Goal: Check status: Check status

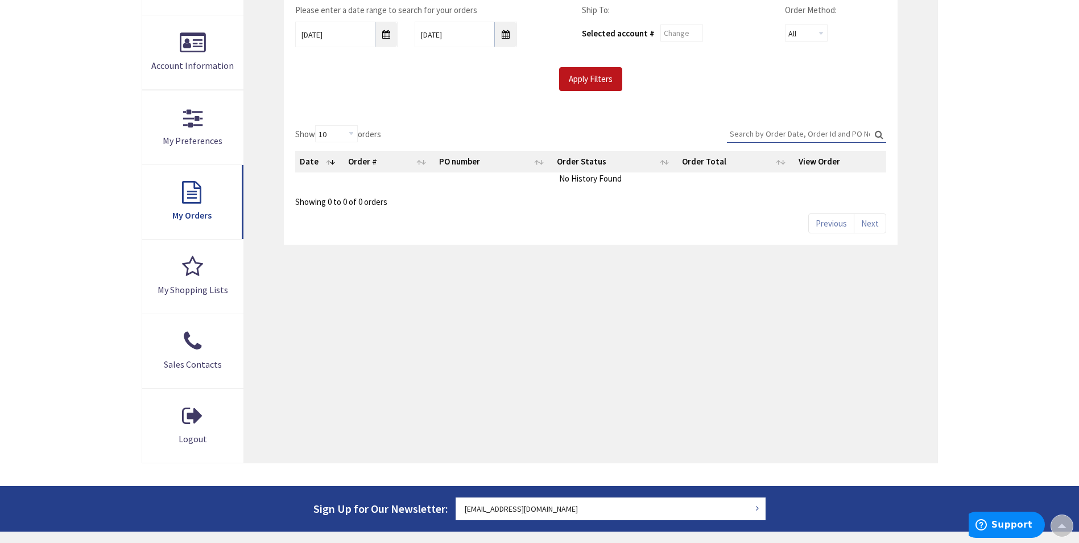
scroll to position [229, 0]
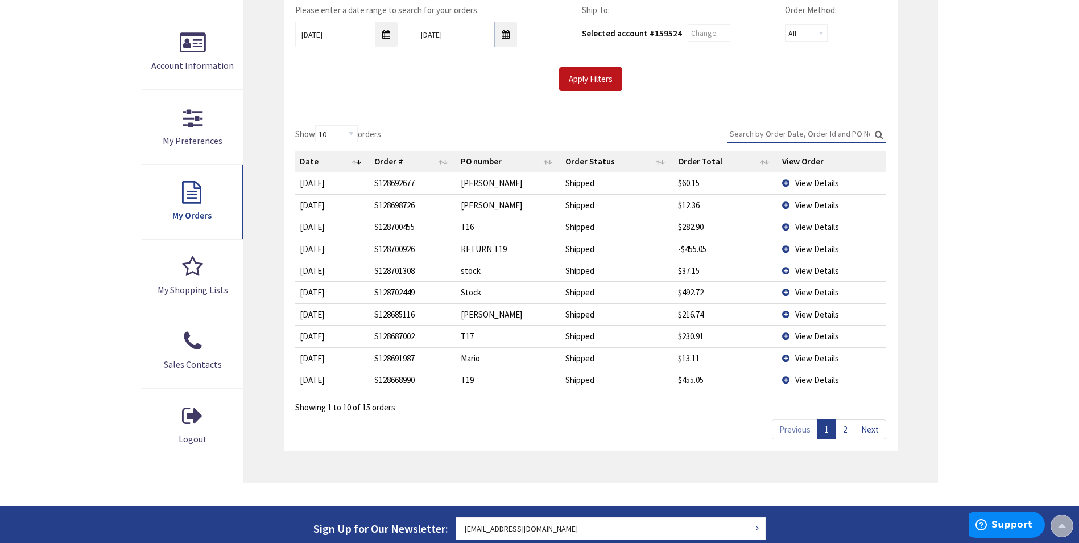
click at [805, 253] on span "View Details" at bounding box center [817, 248] width 44 height 11
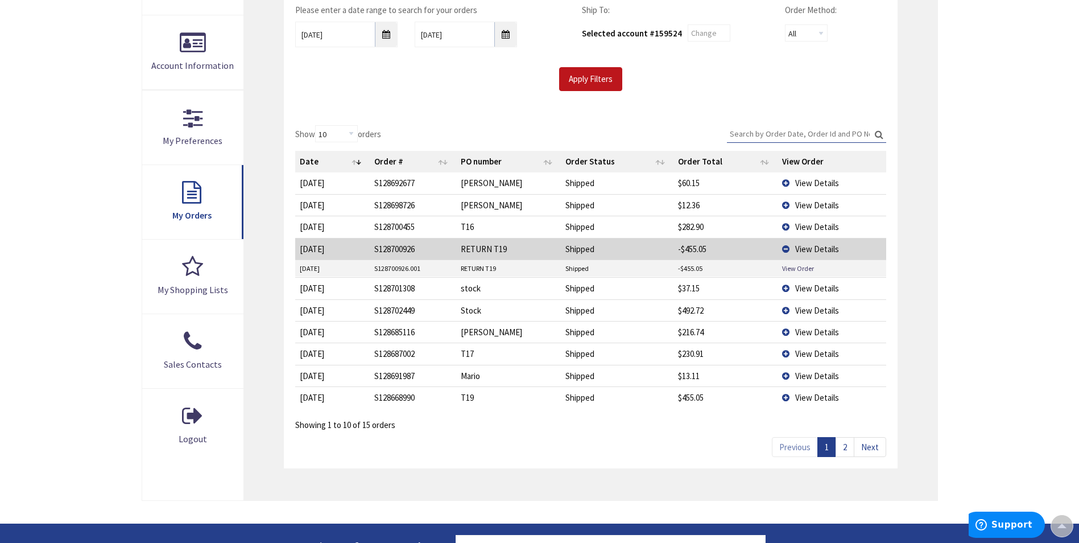
click at [789, 226] on td "View Details" at bounding box center [831, 227] width 108 height 22
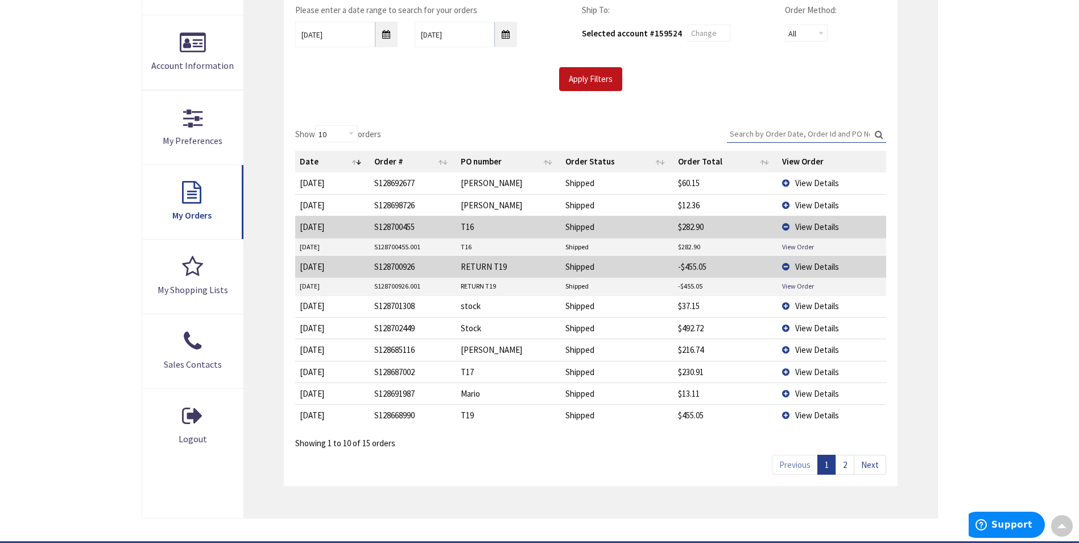
click at [815, 209] on span "View Details" at bounding box center [817, 205] width 44 height 11
